Goal: Transaction & Acquisition: Purchase product/service

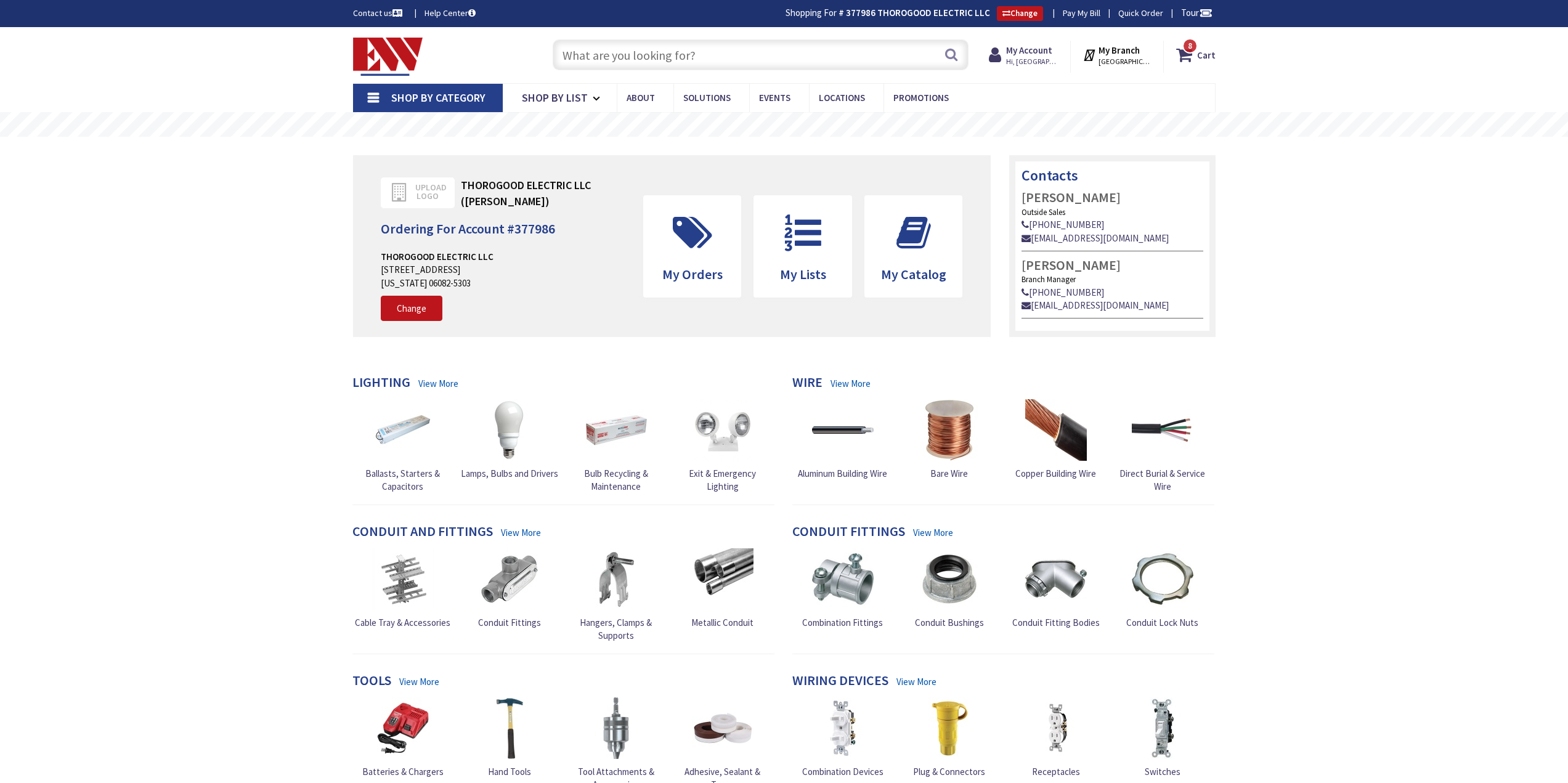
click at [730, 53] on input "text" at bounding box center [760, 55] width 415 height 31
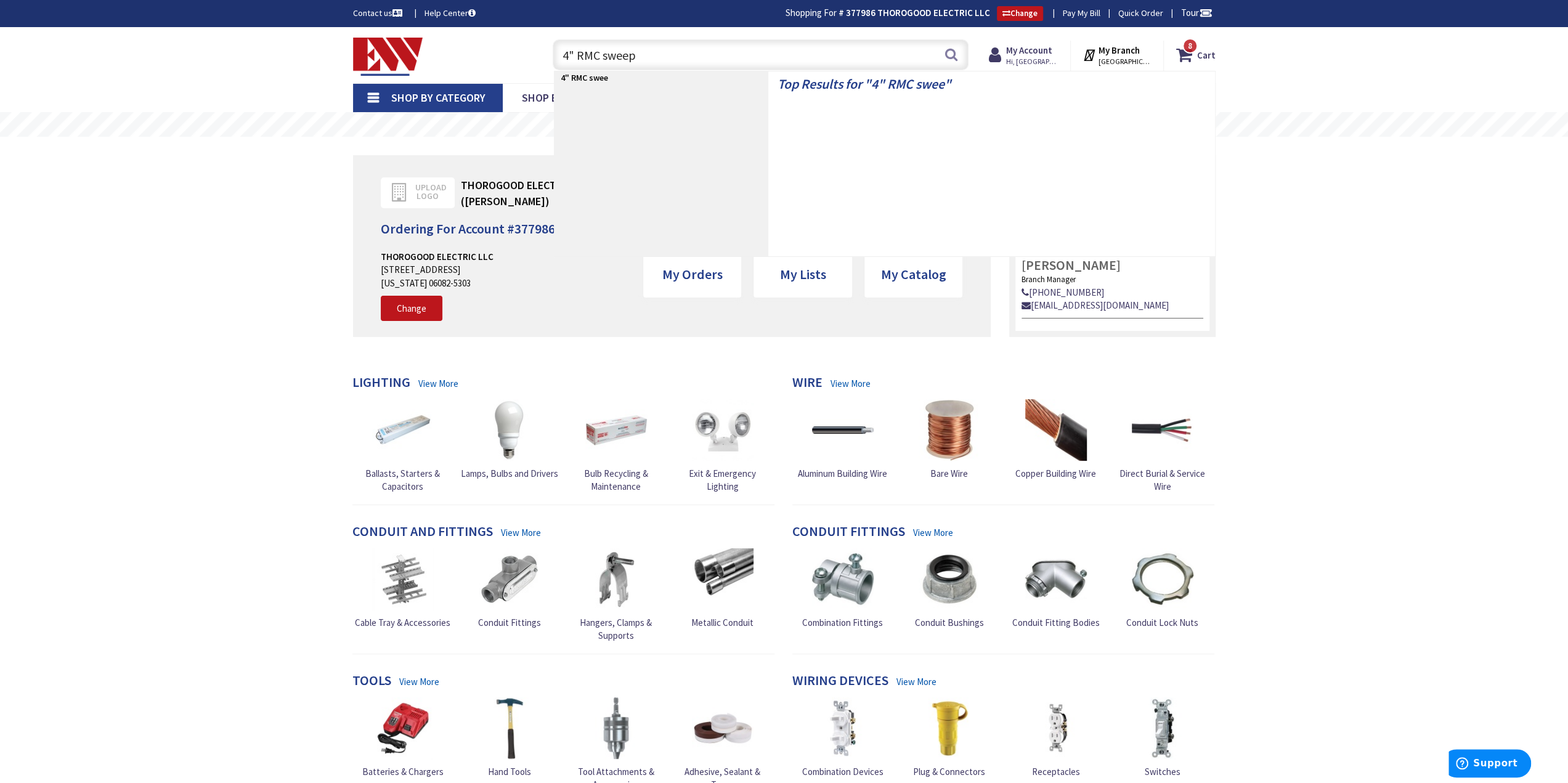
type input "4" RMC sweeps"
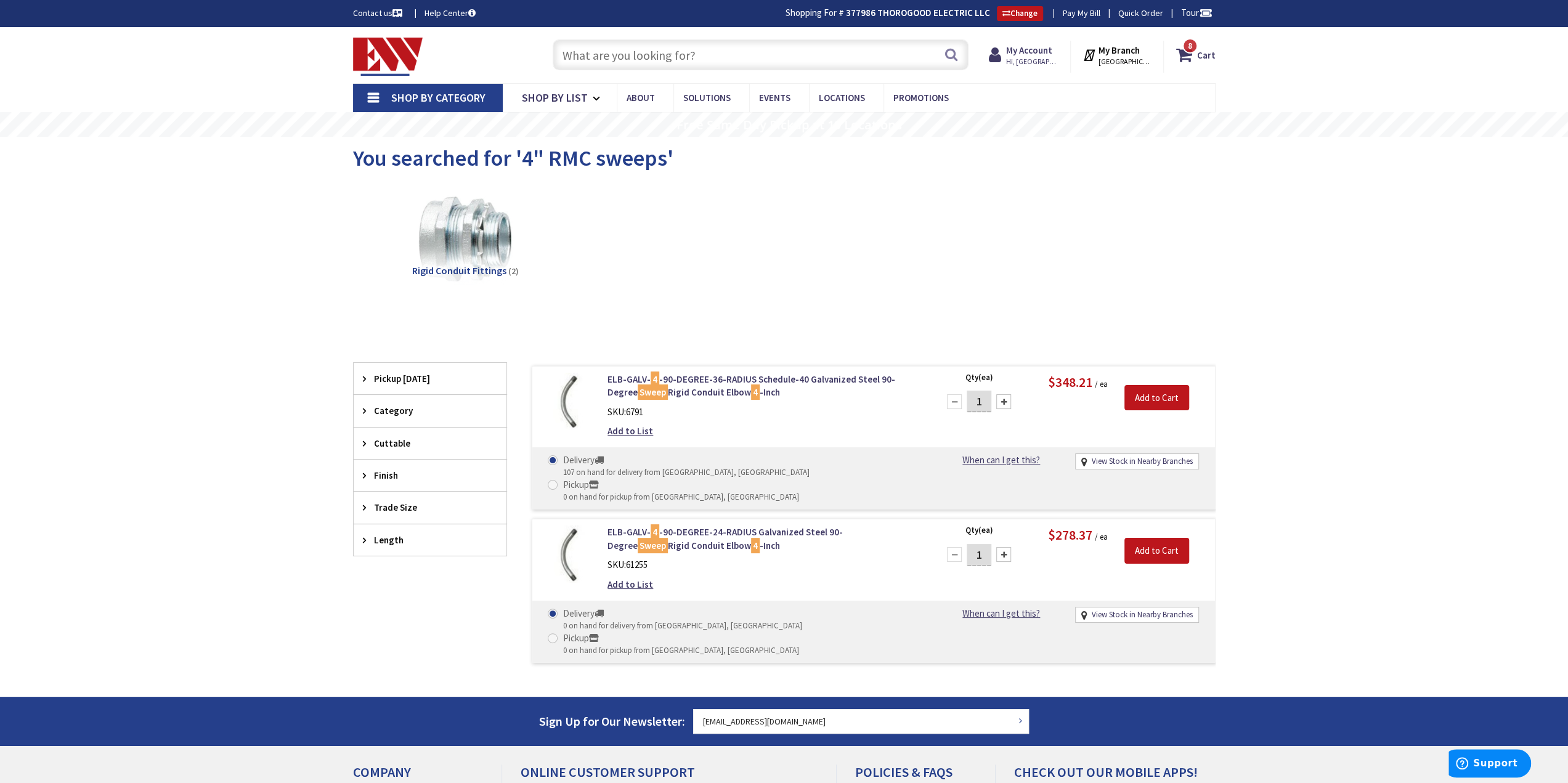
click at [734, 62] on input "text" at bounding box center [760, 55] width 415 height 31
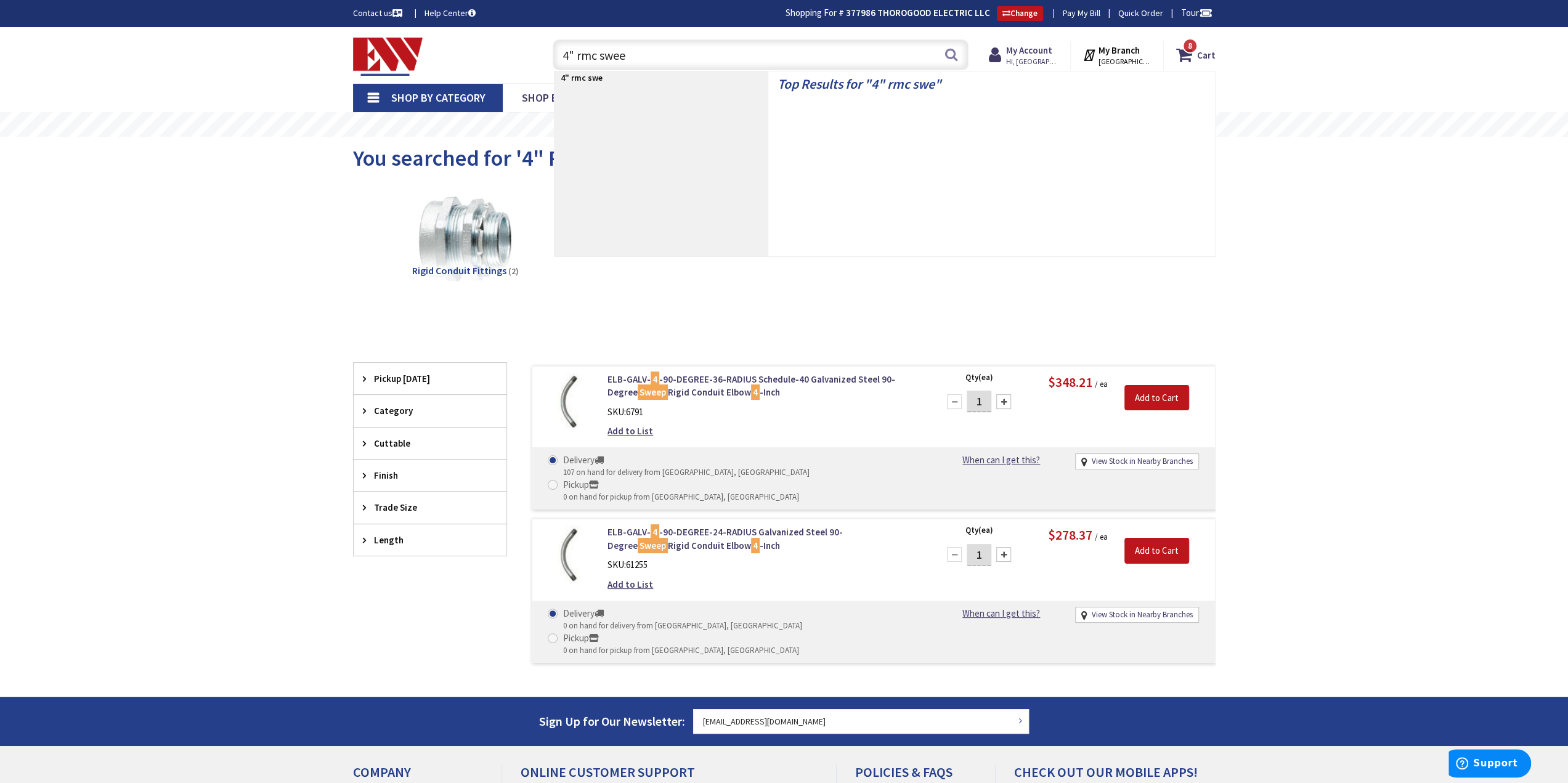
type input "4" rmc sweep"
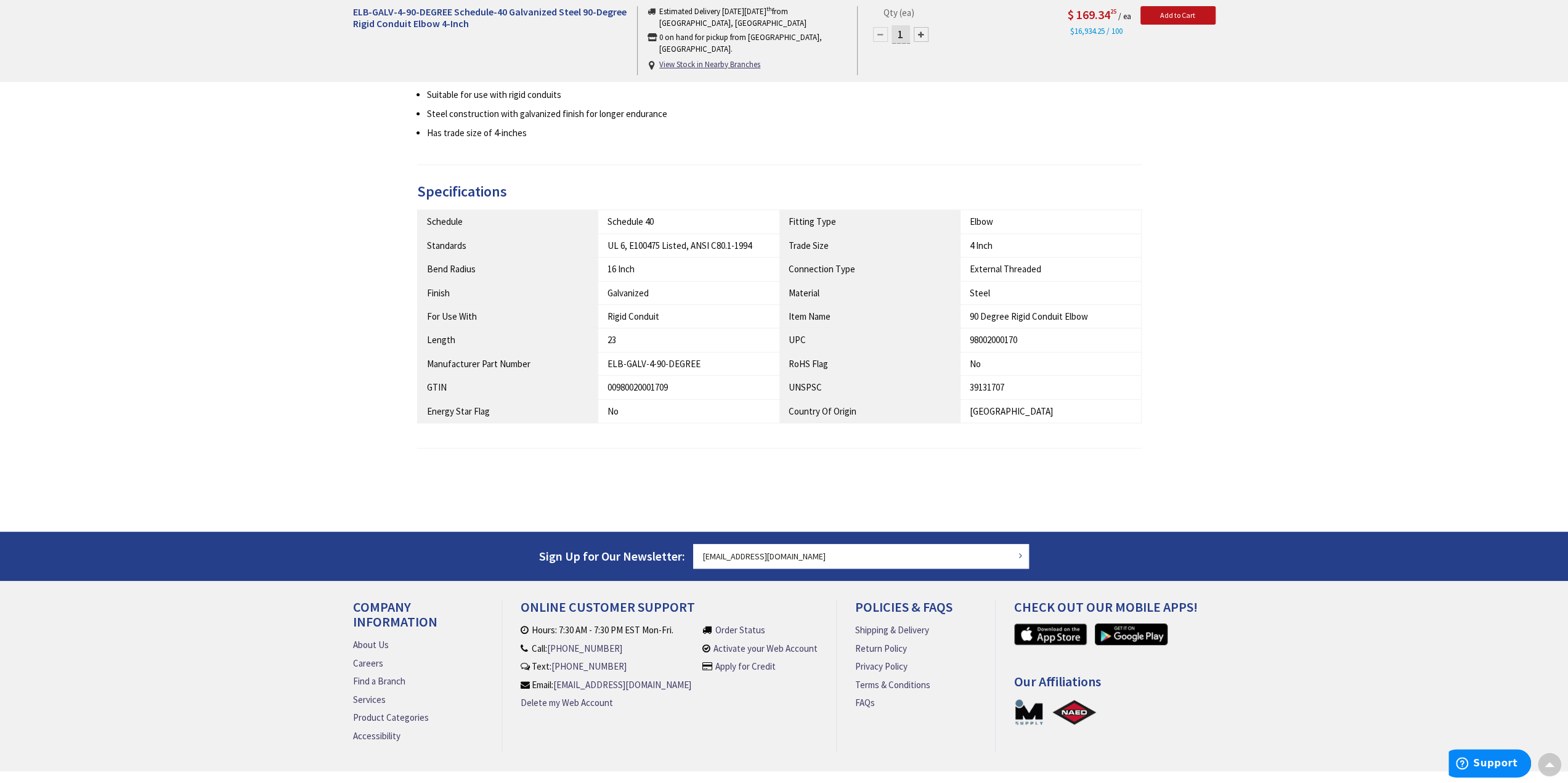
scroll to position [61, 0]
